Goal: Information Seeking & Learning: Check status

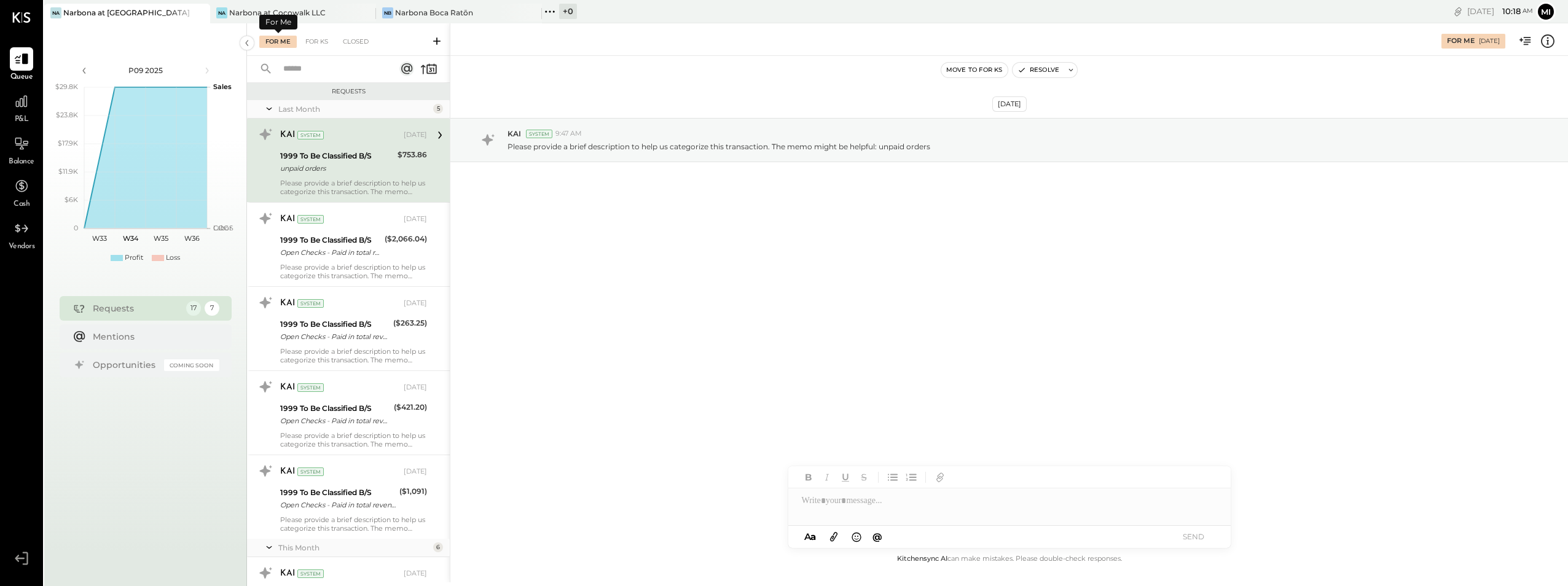
click at [283, 43] on div "For Me" at bounding box center [278, 42] width 37 height 12
click at [348, 140] on div "KAI System" at bounding box center [340, 135] width 121 height 12
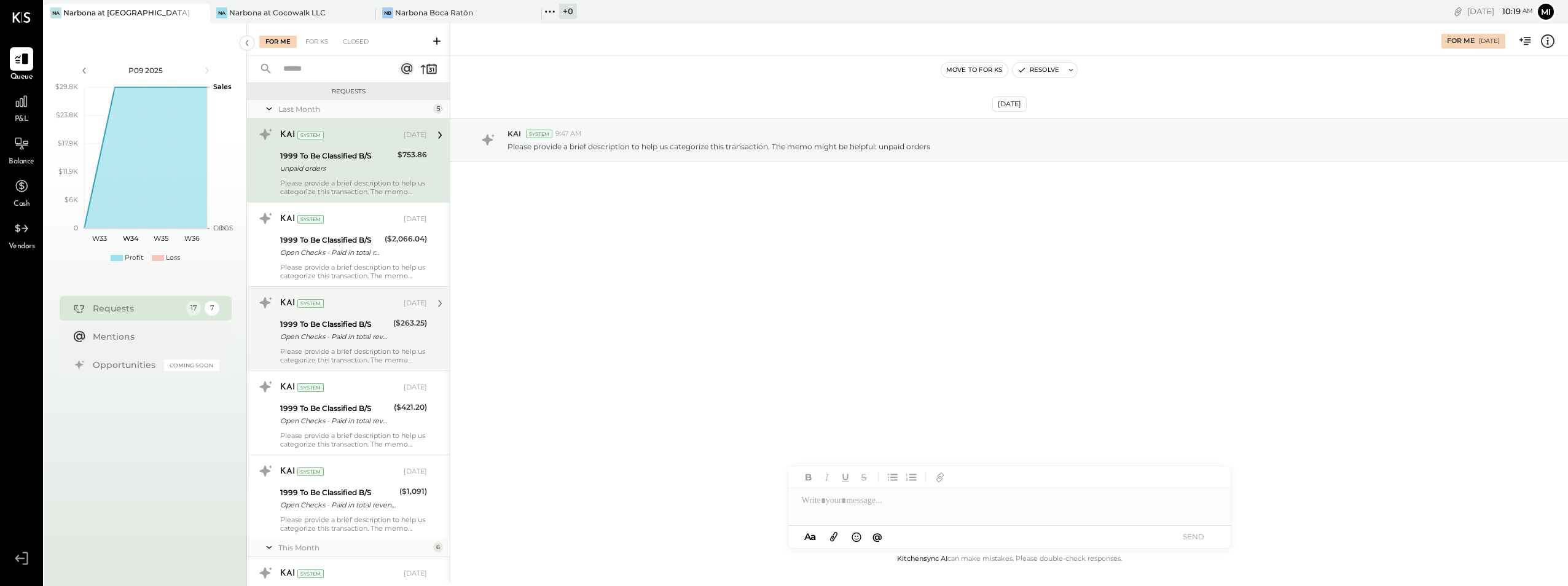
click at [362, 347] on div "Please provide a brief description to help us categorize this transaction. The …" at bounding box center [353, 356] width 147 height 18
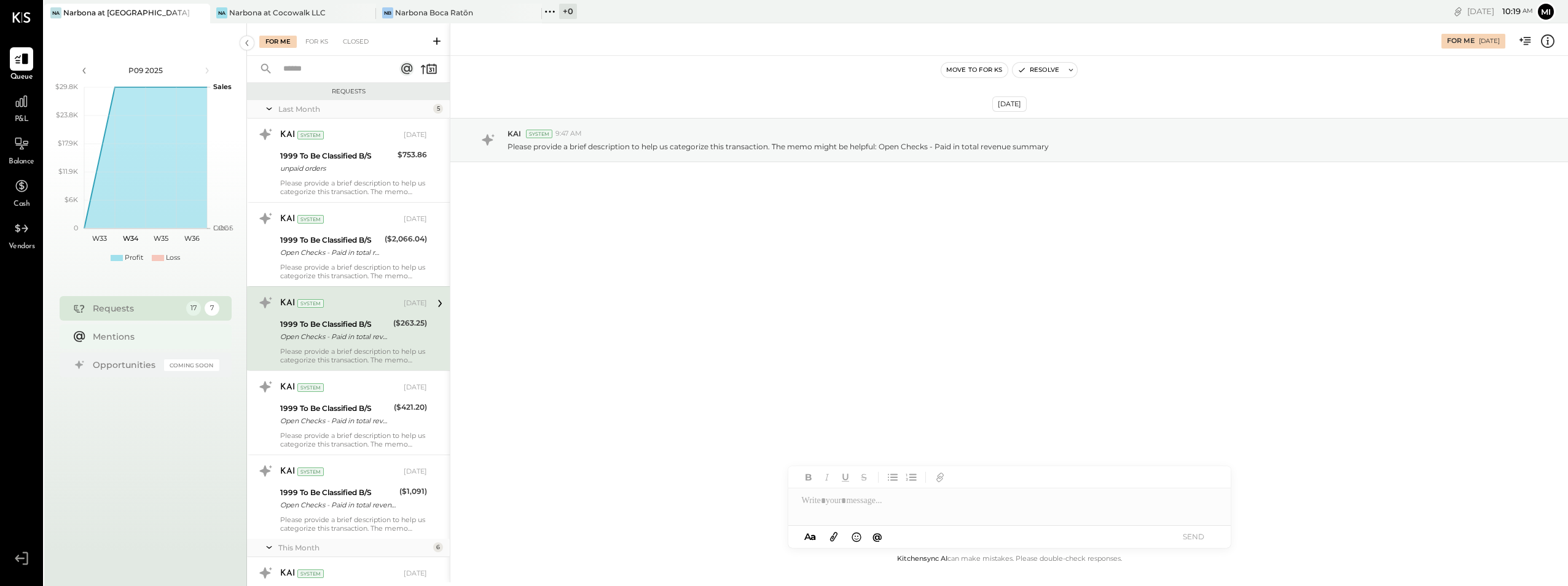
click at [102, 338] on div "Mentions" at bounding box center [153, 336] width 121 height 12
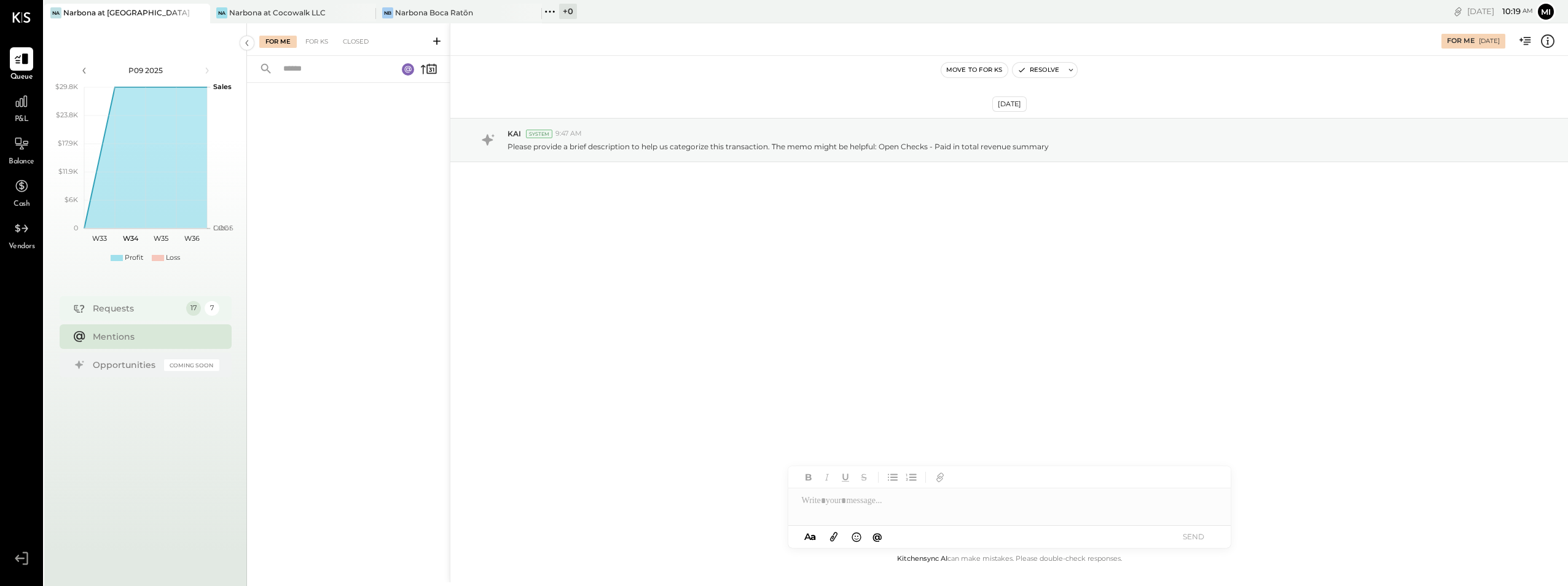
click at [126, 312] on div "Requests" at bounding box center [136, 308] width 87 height 12
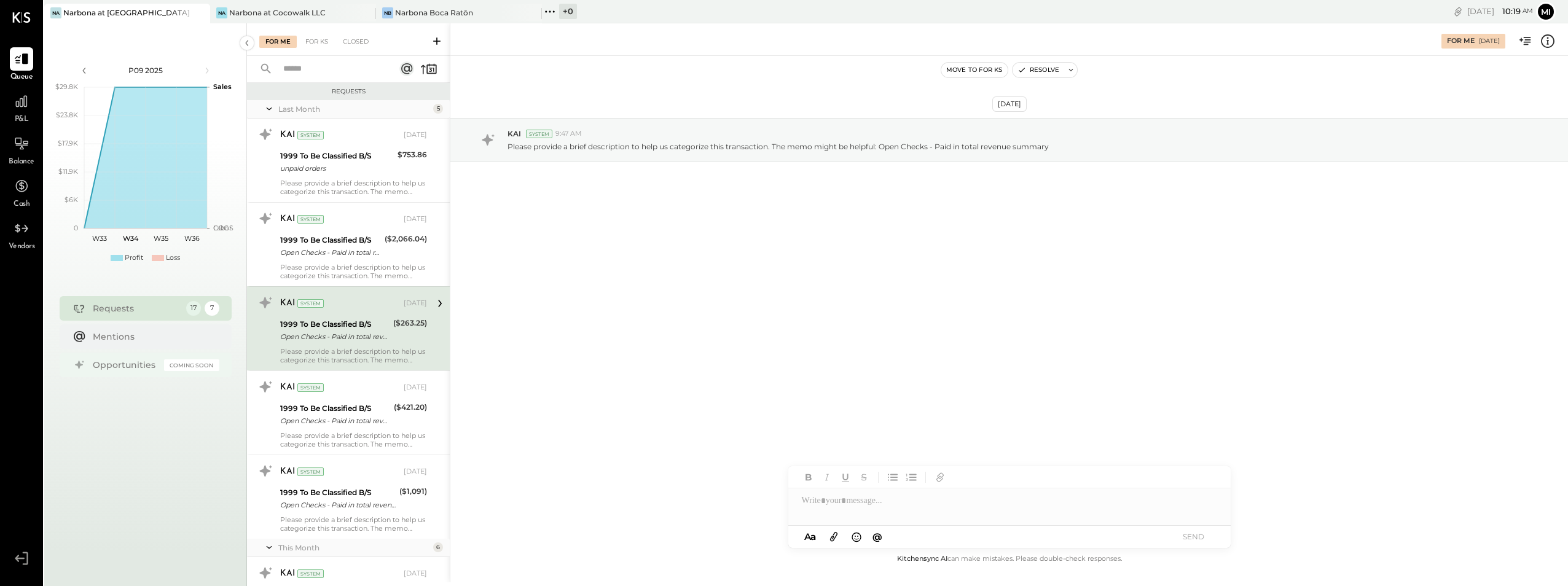
click at [123, 365] on div "Opportunities" at bounding box center [125, 365] width 65 height 12
click at [273, 4] on div "Na Narbona at Cocowalk LLC" at bounding box center [293, 13] width 166 height 20
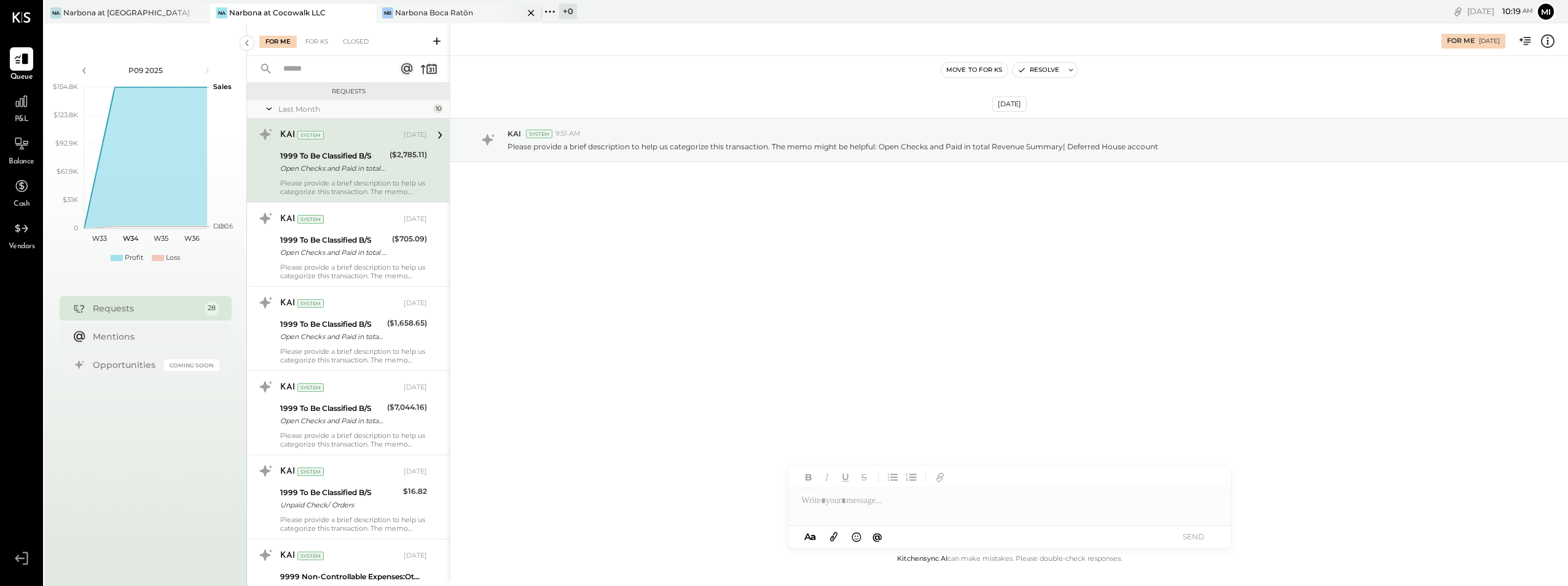
click at [464, 9] on div "Narbona Boca Ratōn" at bounding box center [434, 12] width 78 height 10
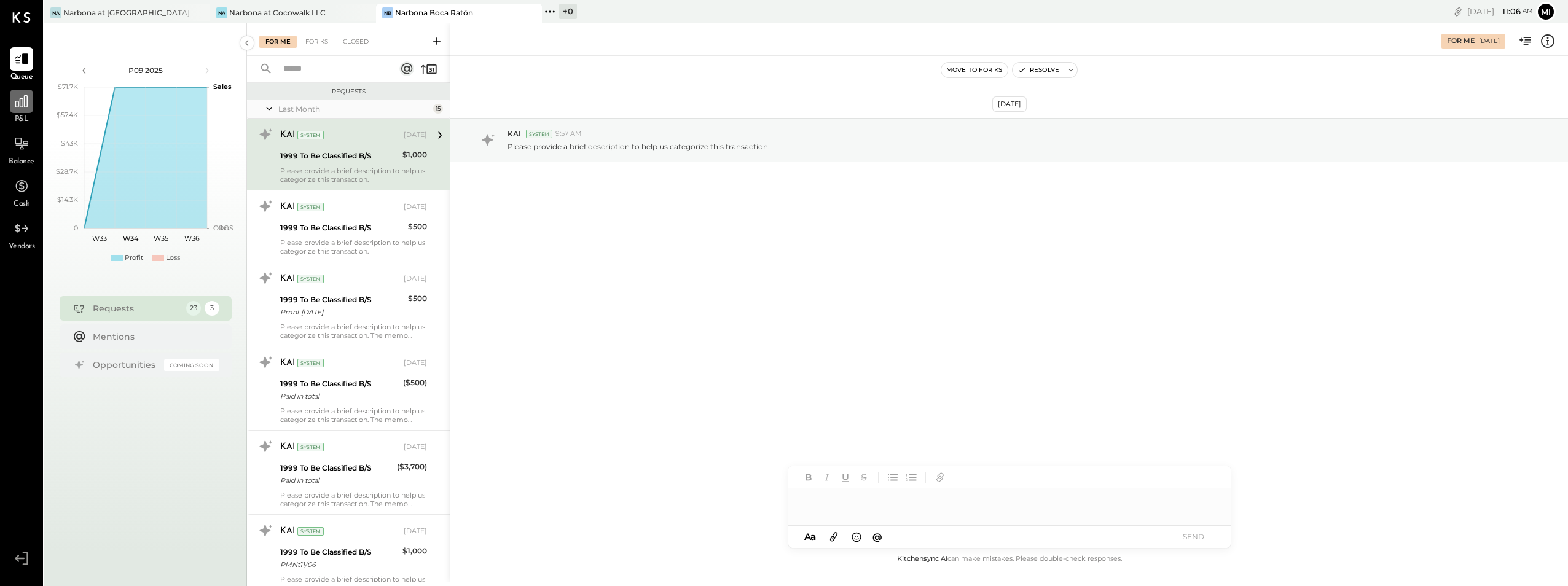
click at [20, 104] on icon at bounding box center [21, 101] width 12 height 12
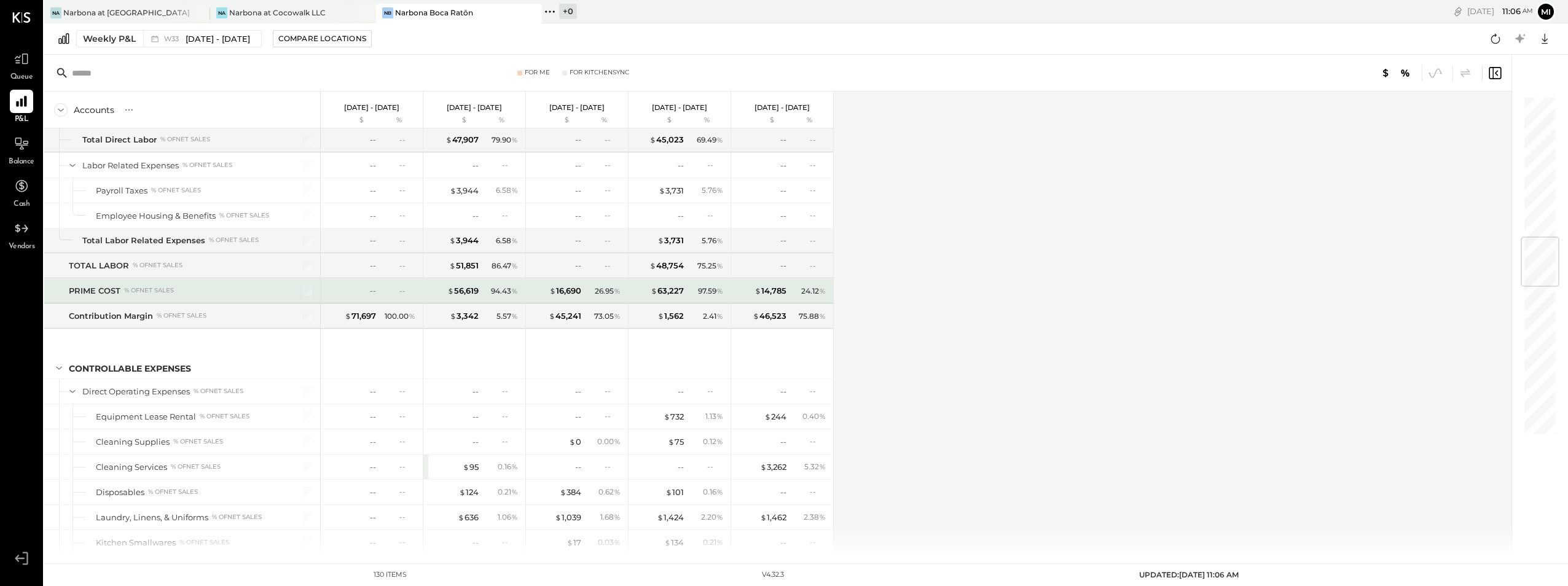
scroll to position [1196, 0]
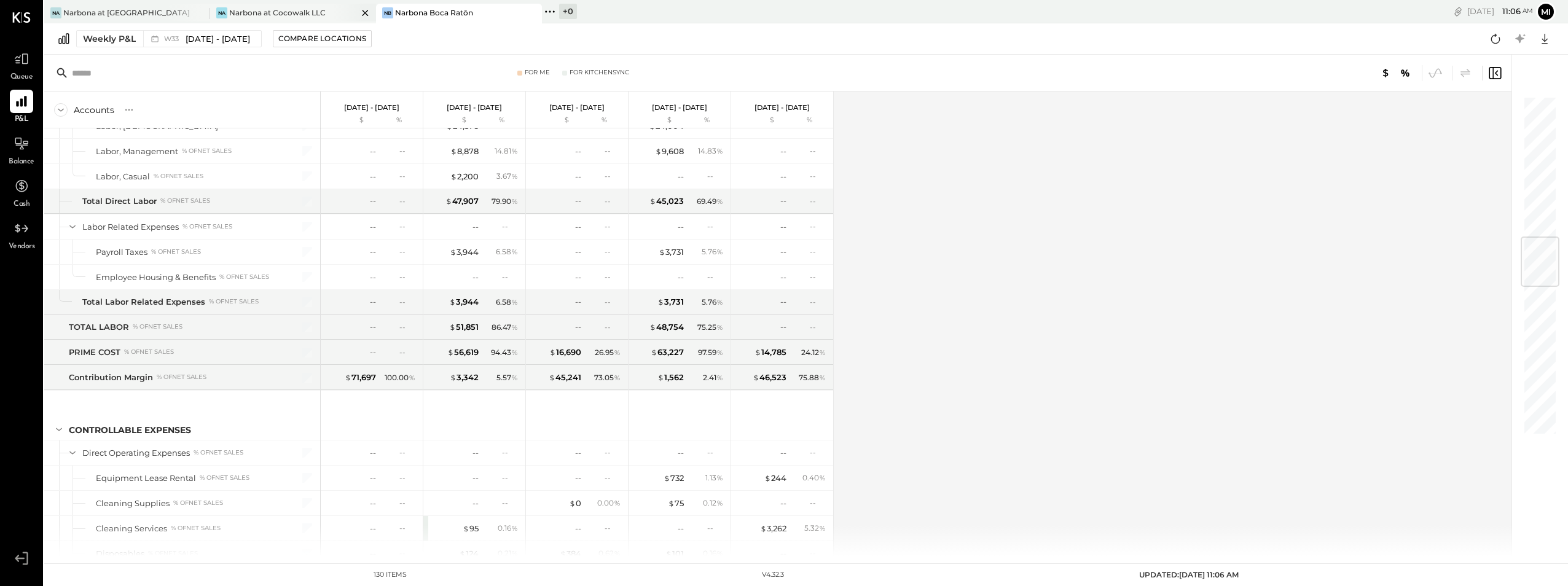
click at [267, 5] on div "Na Narbona at Cocowalk LLC" at bounding box center [293, 13] width 166 height 20
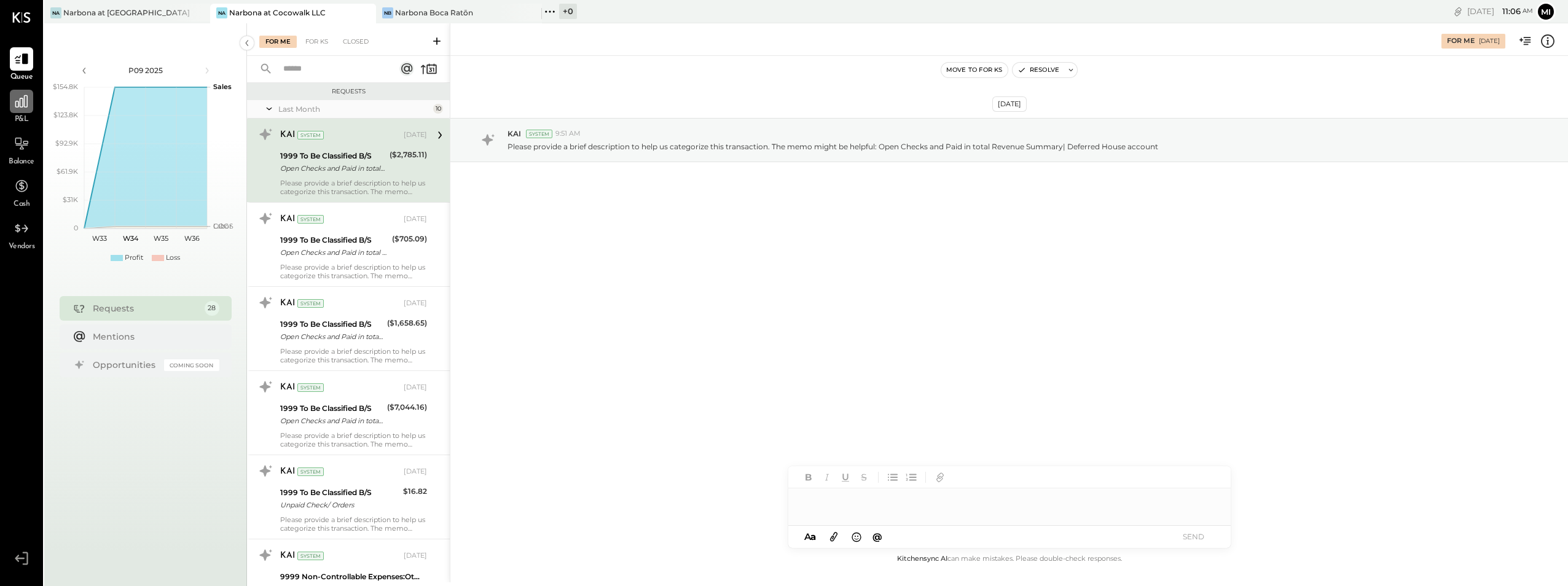
click at [19, 109] on icon at bounding box center [21, 102] width 16 height 16
